Goal: Task Accomplishment & Management: Complete application form

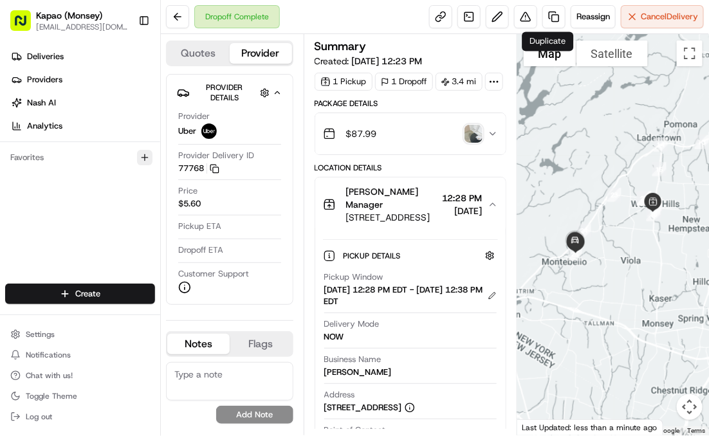
scroll to position [2, 0]
click at [122, 292] on html "Kapao (Monsey) [EMAIL_ADDRESS][DOMAIN_NAME] Toggle Sidebar Deliveries Providers…" at bounding box center [354, 218] width 709 height 436
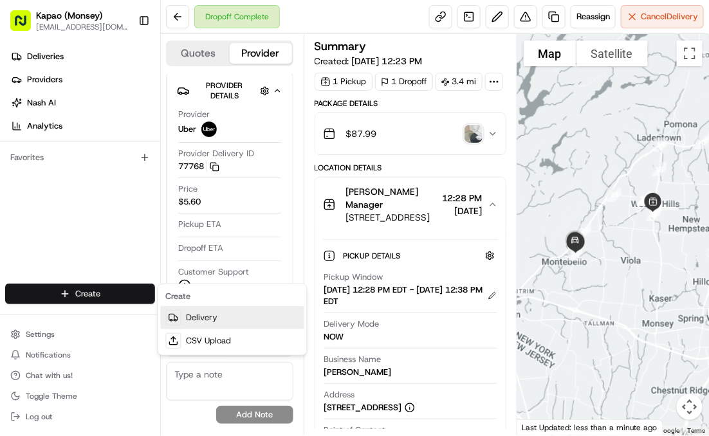
click at [205, 322] on link "Delivery" at bounding box center [232, 317] width 143 height 23
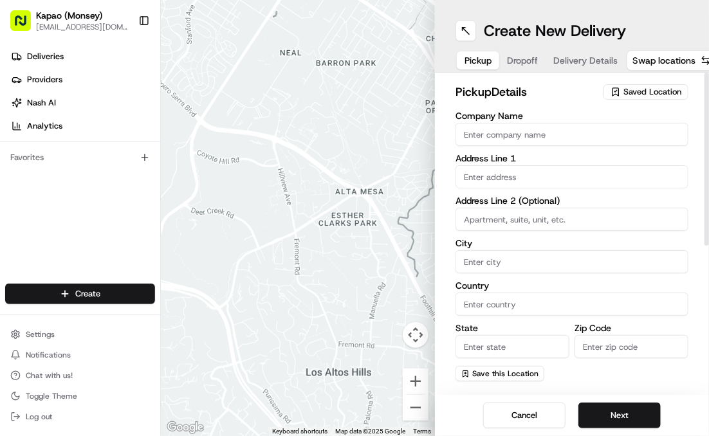
click at [523, 140] on input "Company Name" at bounding box center [571, 134] width 233 height 23
type input "[PERSON_NAME]"
type input "455 NY-306"
type input "Monsey"
type input "[GEOGRAPHIC_DATA]"
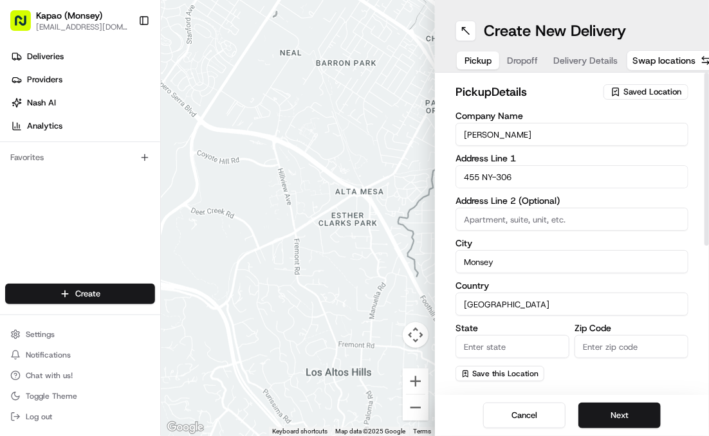
type input "NY"
type input "10952"
type input "[PERSON_NAME]"
type input "[PHONE_NUMBER]"
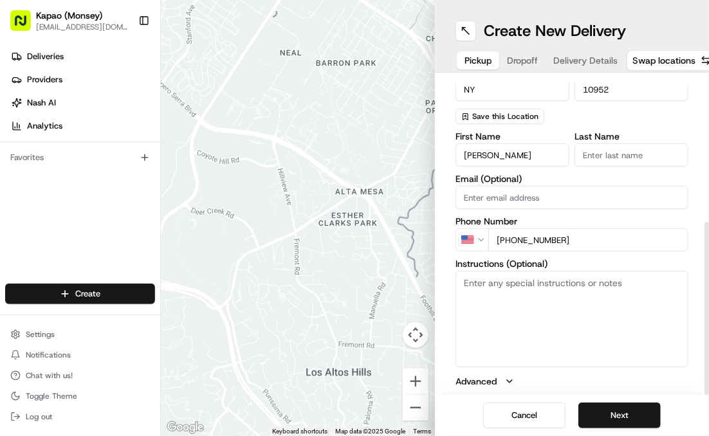
scroll to position [261, 0]
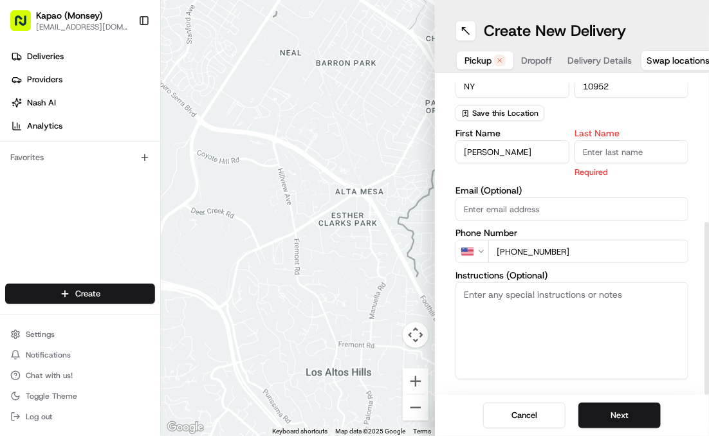
click at [597, 137] on label "Last Name" at bounding box center [632, 133] width 114 height 9
click at [597, 140] on input "Last Name" at bounding box center [632, 151] width 114 height 23
click at [609, 142] on input "Last Name" at bounding box center [632, 151] width 114 height 23
type input "Manager"
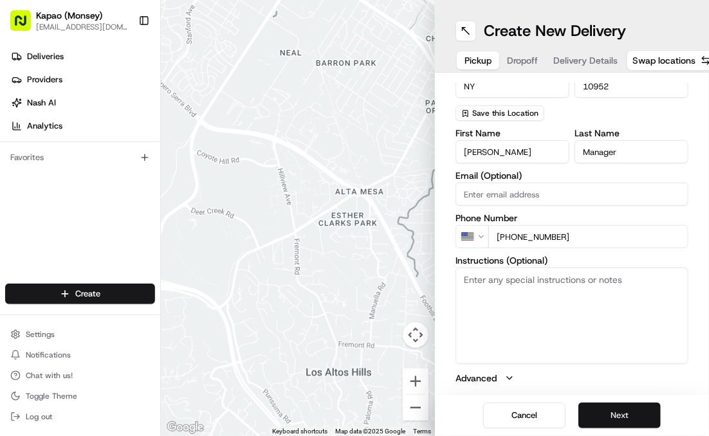
click at [629, 406] on button "Next" at bounding box center [619, 416] width 82 height 26
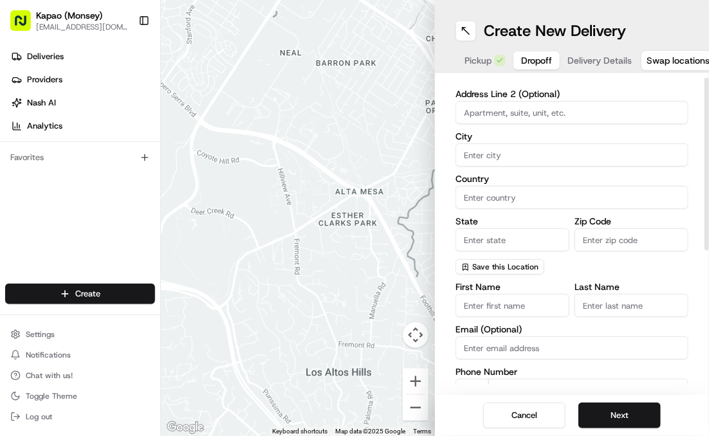
scroll to position [0, 0]
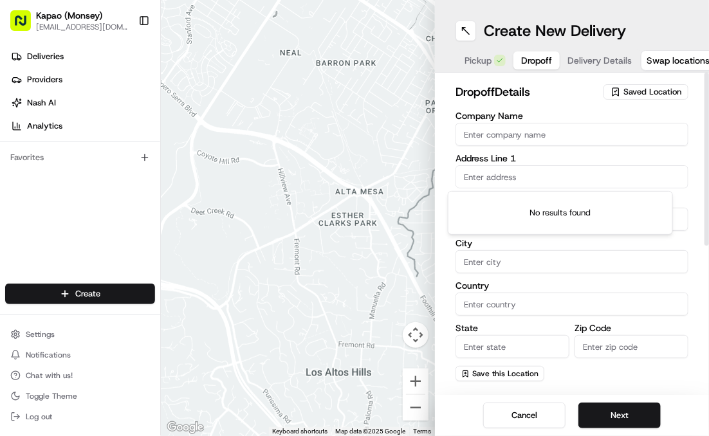
click at [556, 172] on input "text" at bounding box center [571, 176] width 233 height 23
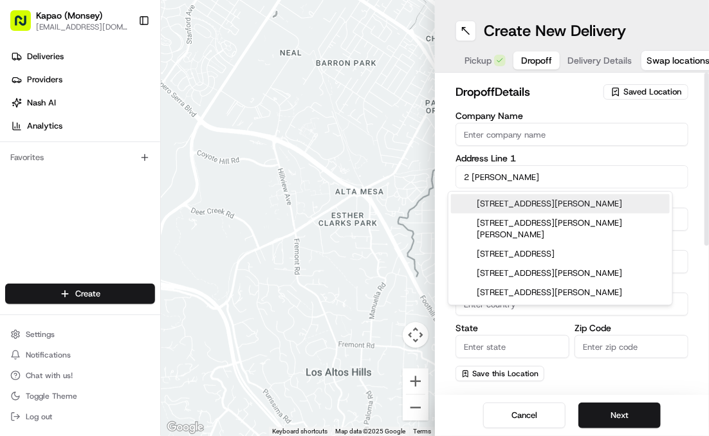
click at [587, 201] on div "[STREET_ADDRESS][PERSON_NAME]" at bounding box center [560, 203] width 219 height 19
type input "[STREET_ADDRESS][PERSON_NAME][PERSON_NAME]"
type input "Monsey"
type input "[GEOGRAPHIC_DATA]"
type input "NY"
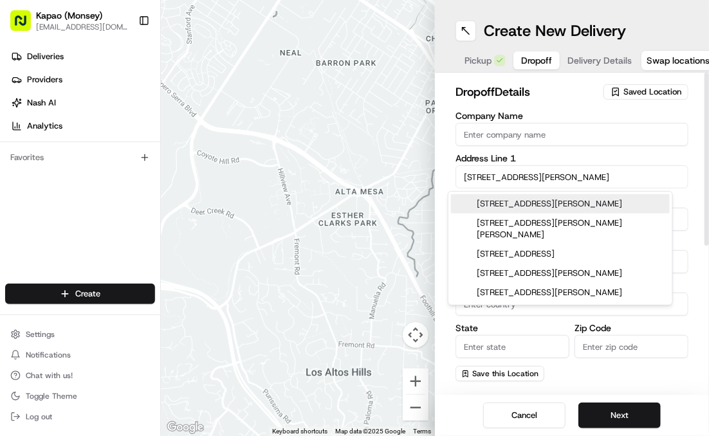
type input "10952"
type input "[STREET_ADDRESS][PERSON_NAME]"
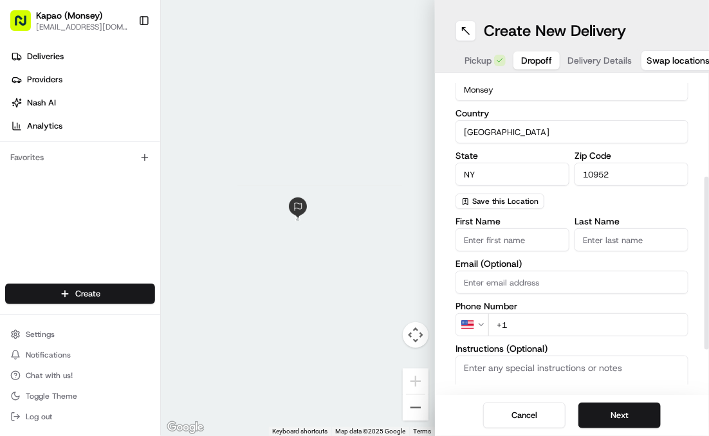
scroll to position [193, 0]
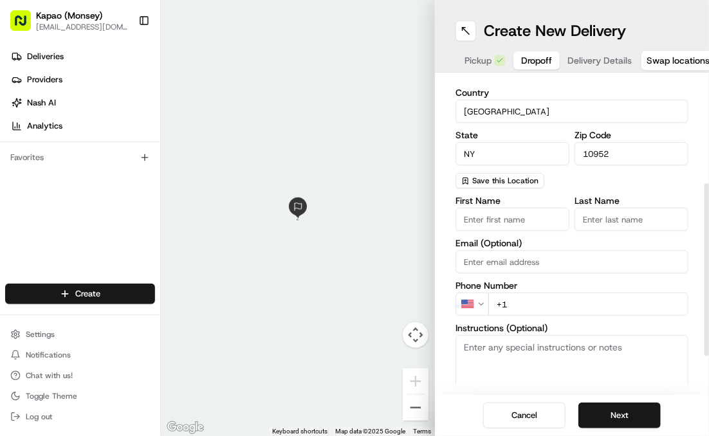
click at [524, 223] on input "First Name" at bounding box center [512, 219] width 114 height 23
type input "[PERSON_NAME]"
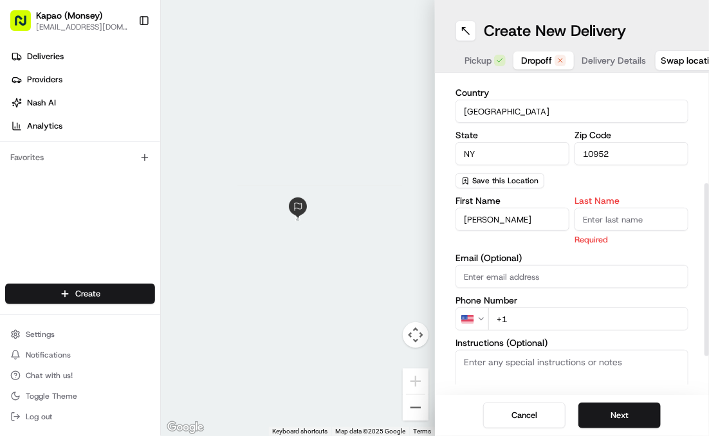
click at [589, 212] on input "Last Name" at bounding box center [632, 219] width 114 height 23
type input "y"
click at [506, 332] on div "First Name [PERSON_NAME] Last Name y Required Email (Optional) Phone Number US …" at bounding box center [571, 331] width 233 height 271
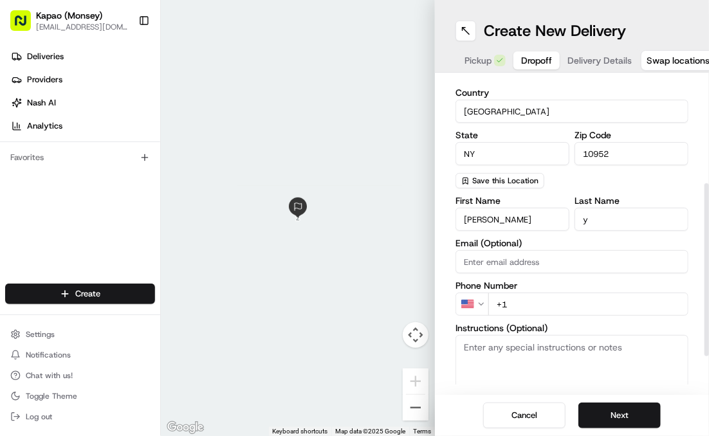
click at [520, 307] on input "+1" at bounding box center [588, 304] width 200 height 23
type input "[PHONE_NUMBER]"
click at [638, 409] on button "Next" at bounding box center [619, 416] width 82 height 26
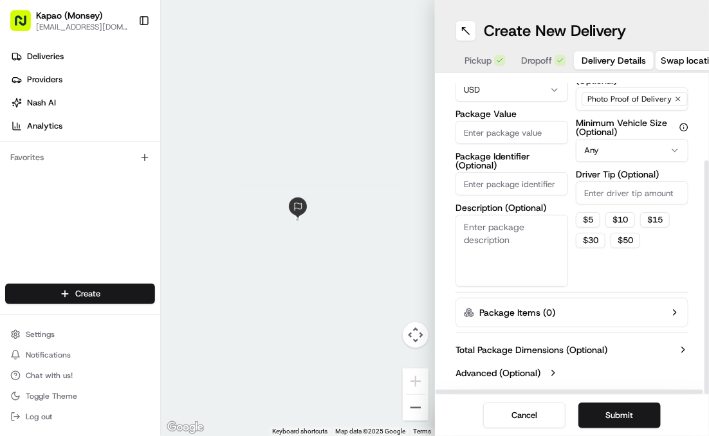
click at [517, 134] on input "Package Value" at bounding box center [511, 132] width 113 height 23
type input "57.80"
click at [618, 413] on button "Submit" at bounding box center [619, 416] width 82 height 26
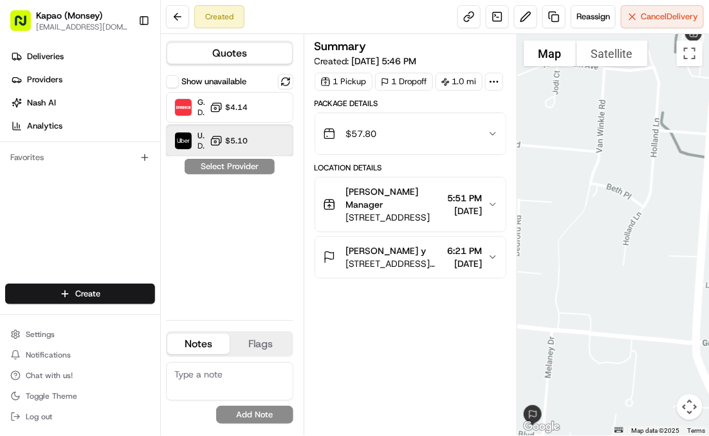
click at [261, 132] on div "Uber Dropoff ETA 26 minutes $5.10" at bounding box center [229, 140] width 127 height 31
click at [257, 164] on button "Assign Provider" at bounding box center [229, 166] width 91 height 15
